Goal: Information Seeking & Learning: Check status

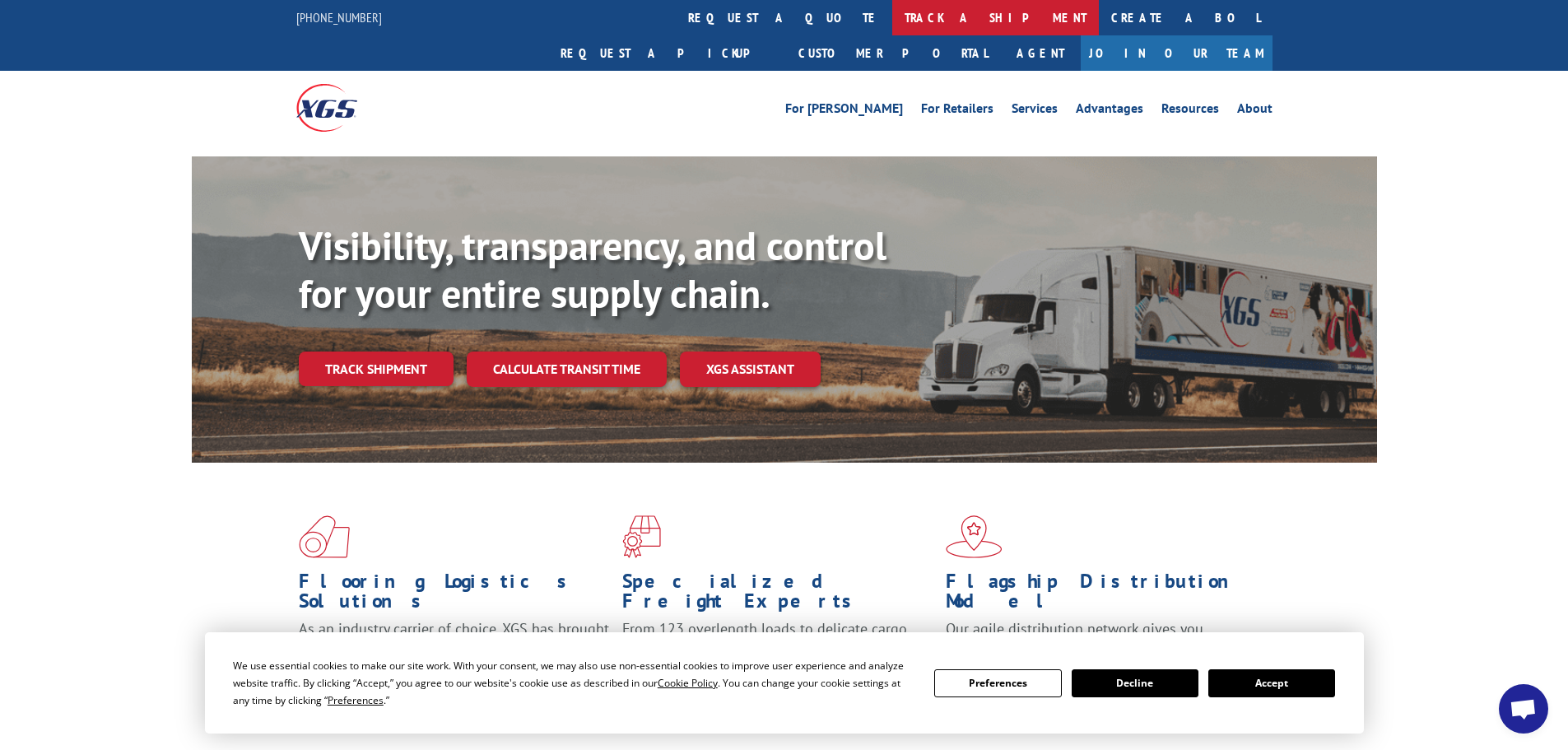
click at [892, 20] on link "track a shipment" at bounding box center [995, 17] width 206 height 36
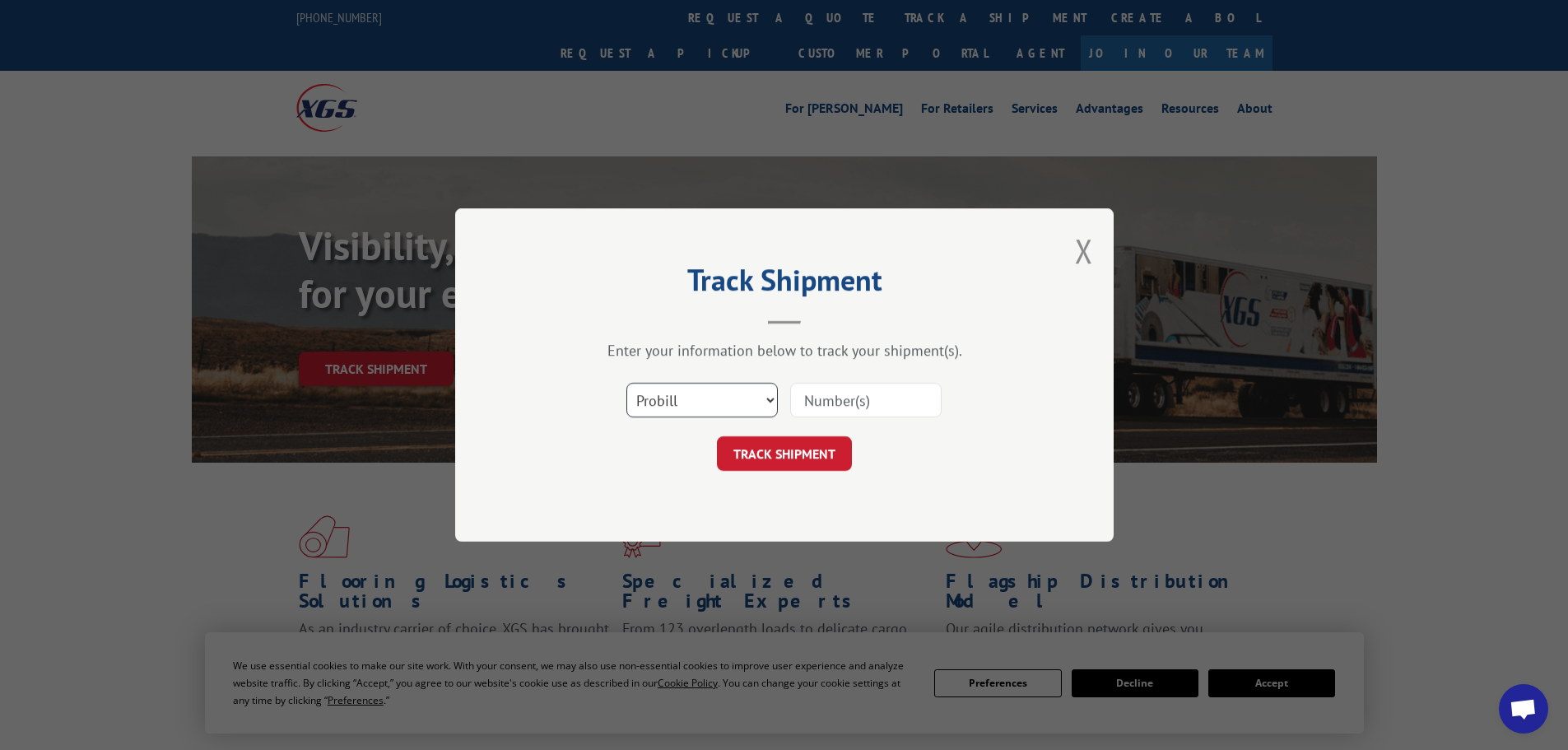
click at [729, 405] on select "Select category... Probill BOL PO" at bounding box center [702, 401] width 152 height 35
select select "bol"
click at [627, 383] on select "Select category... Probill BOL PO" at bounding box center [702, 401] width 152 height 35
click at [842, 391] on input at bounding box center [866, 401] width 152 height 35
paste input "5163354"
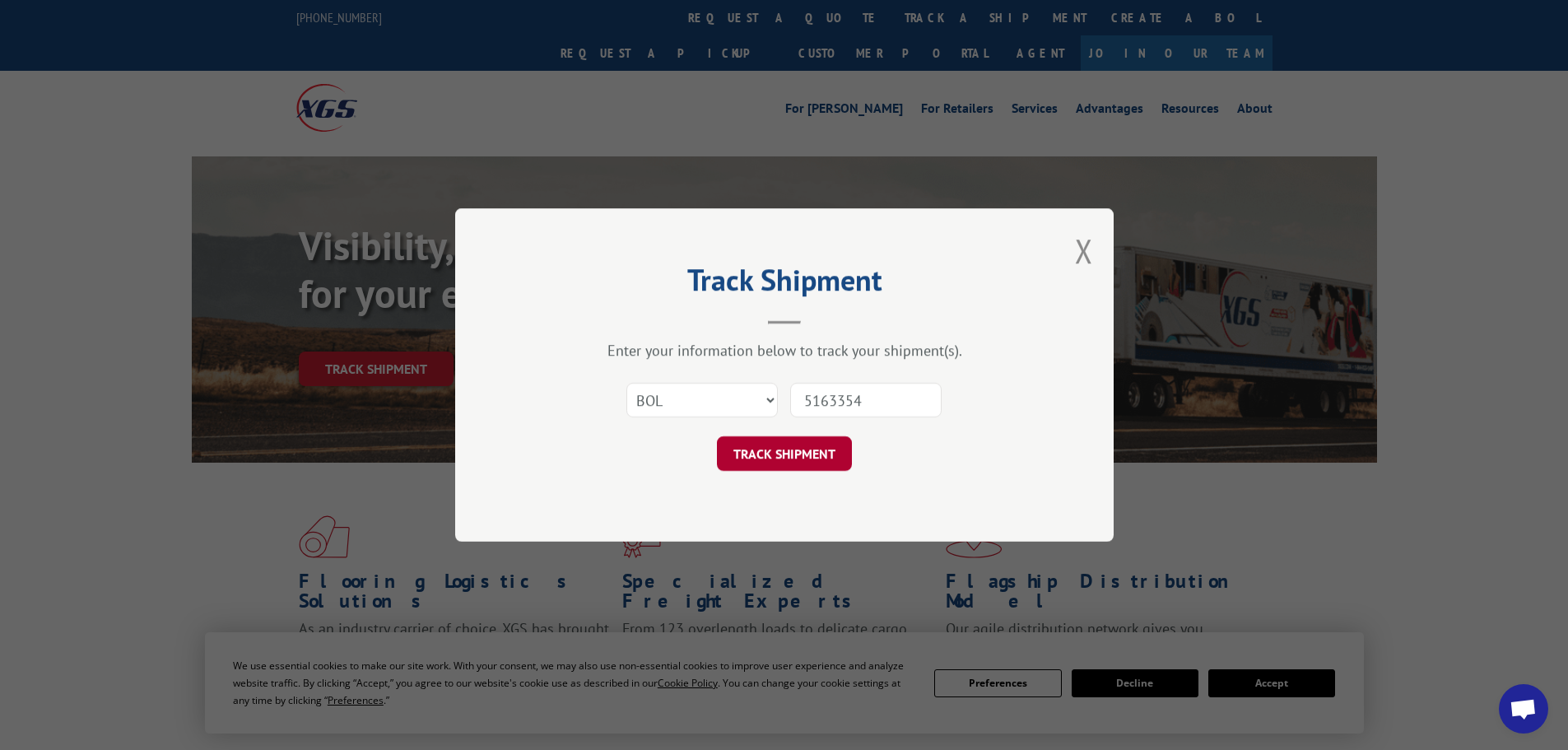
type input "5163354"
click at [819, 467] on button "TRACK SHIPMENT" at bounding box center [784, 454] width 135 height 35
